Goal: Transaction & Acquisition: Purchase product/service

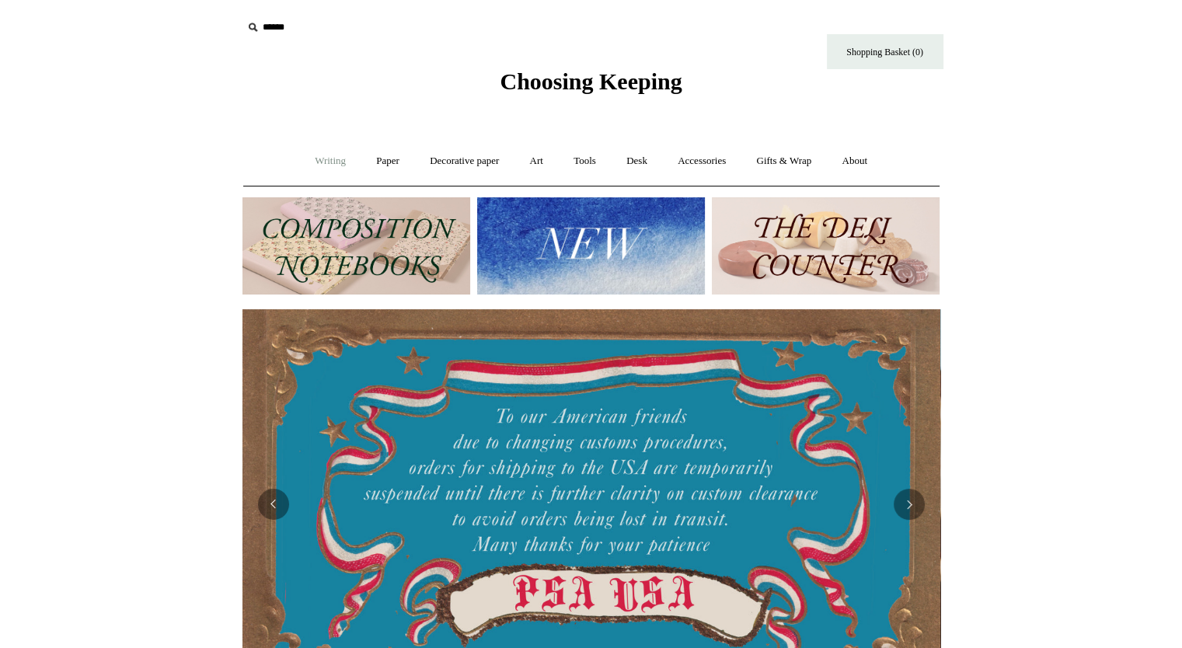
click at [339, 159] on link "Writing +" at bounding box center [330, 161] width 59 height 41
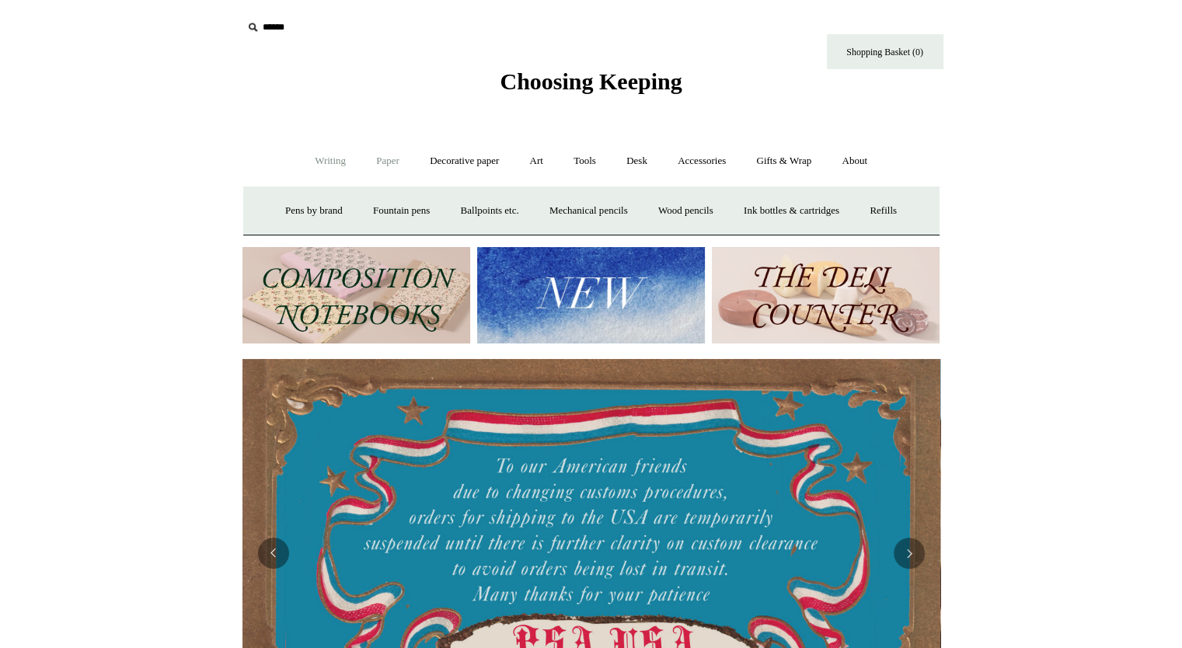
click at [395, 162] on link "Paper +" at bounding box center [387, 161] width 51 height 41
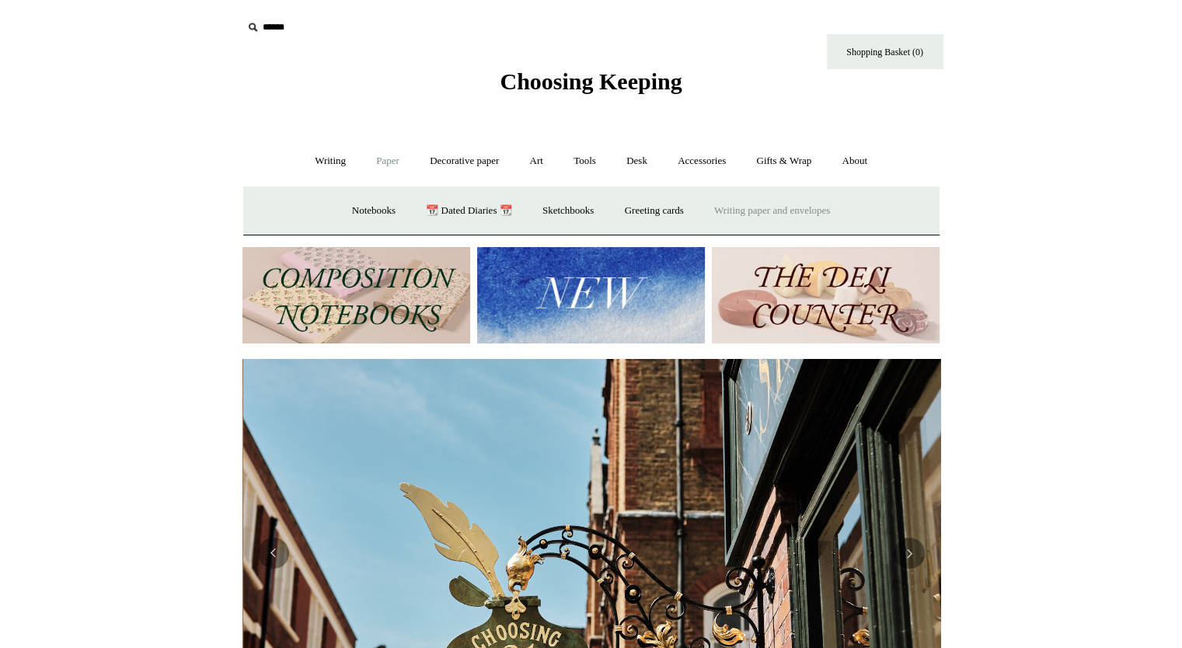
scroll to position [0, 698]
click at [749, 212] on link "Writing paper and envelopes +" at bounding box center [772, 210] width 144 height 41
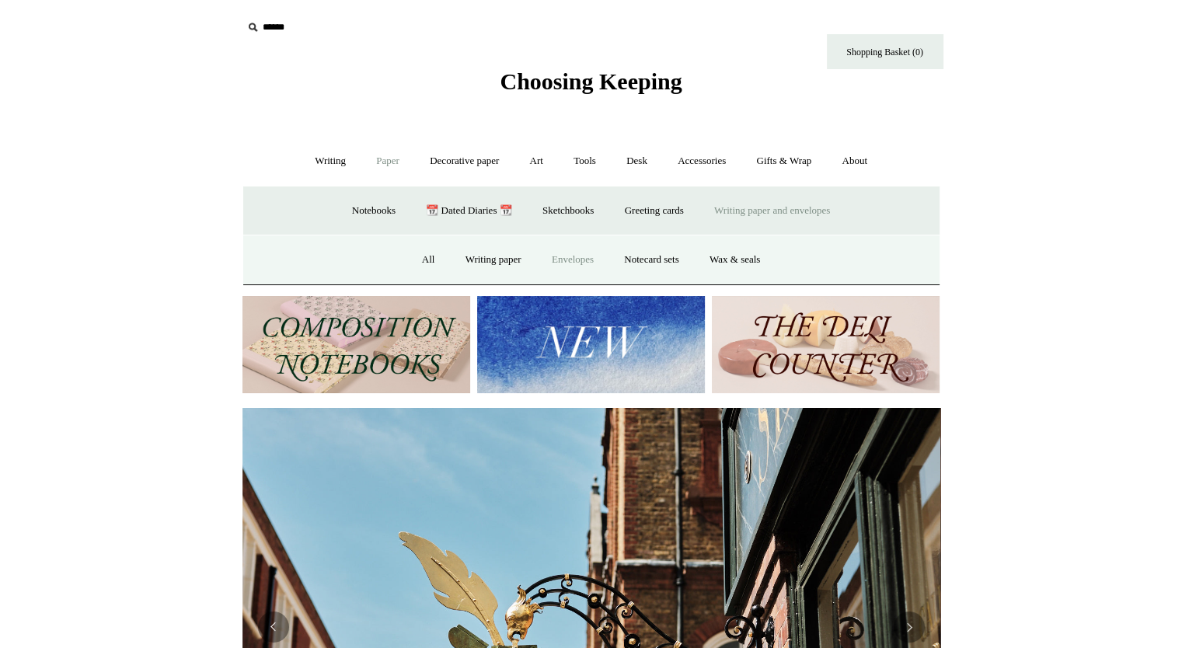
click at [588, 261] on link "Envelopes" at bounding box center [573, 259] width 70 height 41
